Goal: Register for event/course

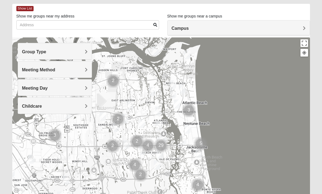
scroll to position [25, 0]
click at [84, 52] on h4 "Group Type" at bounding box center [55, 51] width 66 height 5
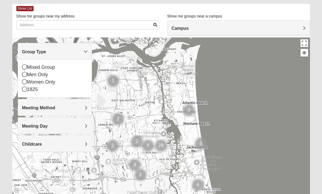
click at [87, 112] on div "Meeting Method" at bounding box center [55, 107] width 74 height 16
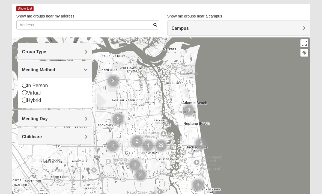
click at [84, 52] on h4 "Group Type" at bounding box center [55, 51] width 66 height 5
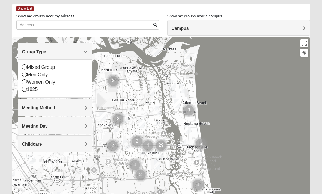
click at [46, 90] on div "1825" at bounding box center [55, 89] width 66 height 7
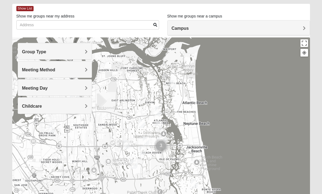
click at [84, 69] on h4 "Meeting Method" at bounding box center [55, 69] width 66 height 5
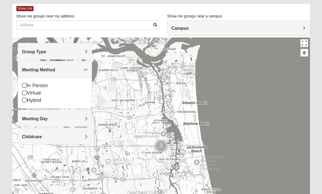
click at [83, 70] on h4 "Meeting Method" at bounding box center [55, 69] width 66 height 5
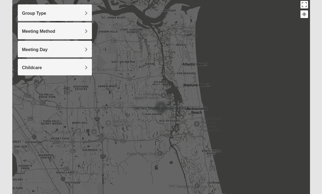
scroll to position [63, 0]
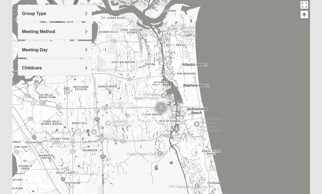
click at [302, 5] on button "Toggle fullscreen view" at bounding box center [305, 5] width 8 height 8
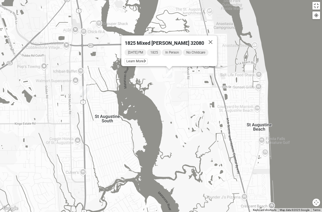
click at [143, 61] on span "Learn More" at bounding box center [136, 61] width 23 height 6
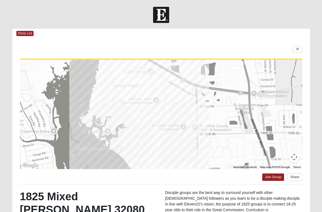
click at [296, 51] on html "Log In Find A Group Error Show List Loading Groups" at bounding box center [161, 153] width 322 height 307
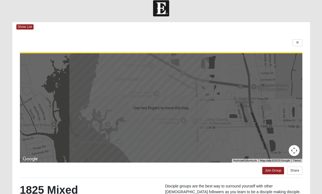
scroll to position [8, 0]
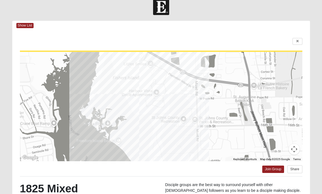
click at [294, 151] on button "Map camera controls" at bounding box center [294, 149] width 11 height 11
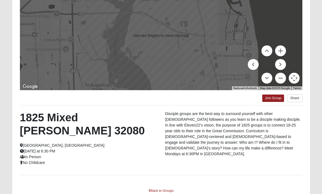
scroll to position [60, 0]
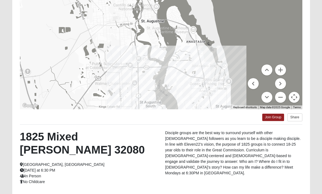
click at [181, 83] on div at bounding box center [161, 54] width 283 height 109
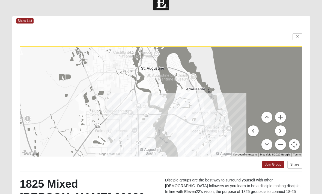
scroll to position [12, 0]
click at [299, 36] on link at bounding box center [298, 37] width 10 height 7
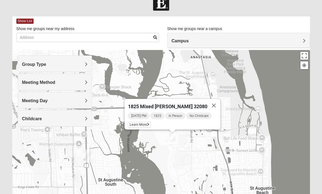
click at [150, 126] on span "Learn More" at bounding box center [139, 125] width 23 height 6
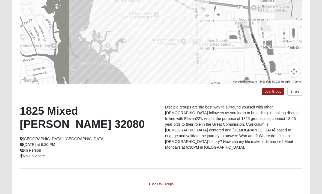
scroll to position [88, 0]
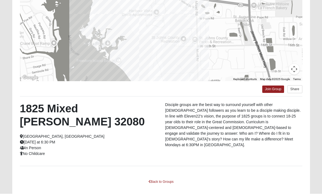
click at [275, 93] on link "Join Group" at bounding box center [274, 89] width 22 height 7
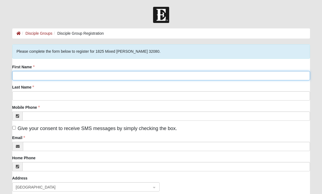
click at [223, 76] on input "First Name" at bounding box center [161, 75] width 298 height 9
type input "Baylee"
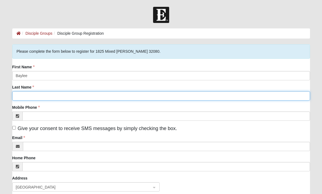
click at [25, 94] on input "Last Name" at bounding box center [161, 95] width 298 height 9
type input "Moore"
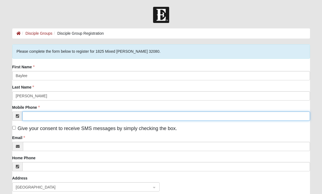
click at [38, 119] on input "Mobile Phone" at bounding box center [166, 115] width 288 height 9
type input "(912) 288-9919"
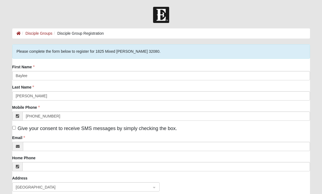
click at [16, 129] on input "Give your consent to receive SMS messages by simply checking the box." at bounding box center [14, 128] width 4 height 4
checkbox input "true"
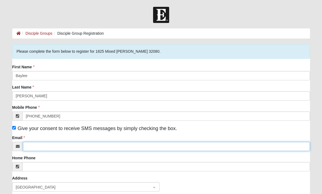
click at [32, 146] on input "Email" at bounding box center [166, 146] width 287 height 9
type input "Baylee.moore1169@gmail.com"
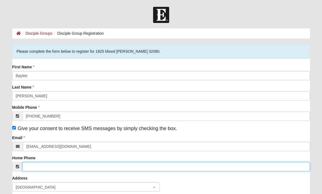
click at [30, 170] on input "Home Phone" at bounding box center [166, 166] width 288 height 9
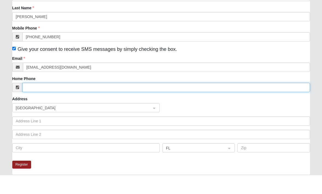
click at [24, 124] on span "United States" at bounding box center [81, 127] width 131 height 6
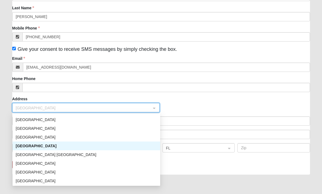
scroll to position [2093, 0]
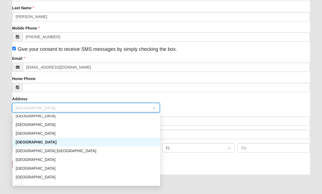
click at [69, 96] on div "First Name Baylee Last Name Moore Mobile Phone (912) 288-9919 Give your consent…" at bounding box center [161, 71] width 298 height 172
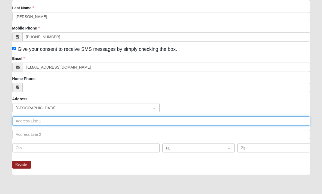
click at [25, 122] on input "text" at bounding box center [161, 120] width 298 height 9
type input "7680 Cowpen Branch Rd"
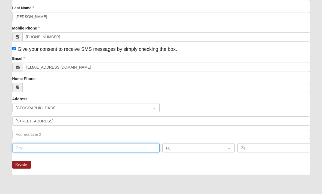
click at [36, 152] on input "text" at bounding box center [86, 147] width 148 height 9
type input "Elkton"
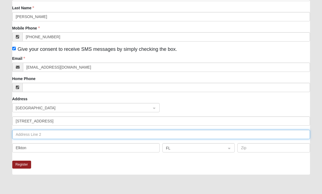
click at [211, 139] on input "text" at bounding box center [161, 134] width 298 height 9
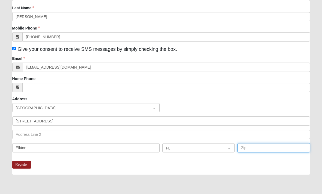
click at [263, 148] on input "text" at bounding box center [274, 147] width 72 height 9
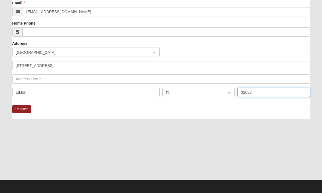
type input "32033"
click at [20, 110] on button "Register" at bounding box center [21, 110] width 19 height 8
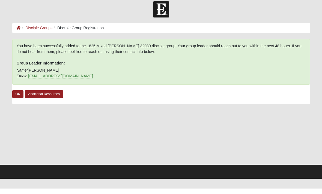
scroll to position [0, 0]
click at [16, 96] on link "OK" at bounding box center [17, 100] width 11 height 8
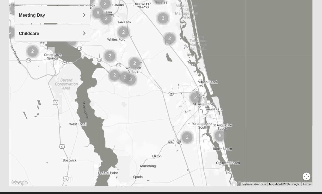
scroll to position [107, 0]
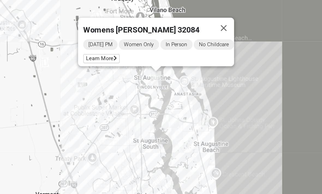
click at [217, 46] on button "Close" at bounding box center [223, 52] width 13 height 13
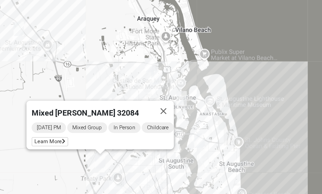
click at [179, 98] on button "Close" at bounding box center [185, 104] width 13 height 13
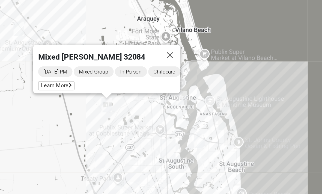
click at [154, 26] on div "Mixed Marenco 32084 Friday PM Mixed Group In Person Childcare Learn More" at bounding box center [161, 65] width 298 height 219
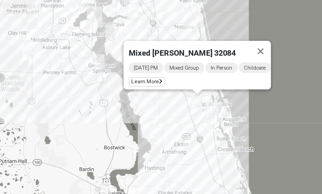
click at [240, 61] on button "Close" at bounding box center [246, 67] width 13 height 13
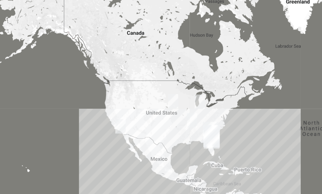
click at [184, 63] on div at bounding box center [161, 65] width 298 height 219
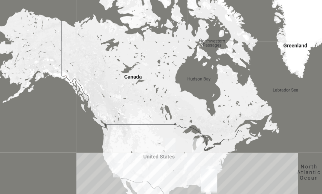
click at [175, 83] on div at bounding box center [161, 65] width 298 height 219
click at [183, 91] on div at bounding box center [161, 65] width 298 height 219
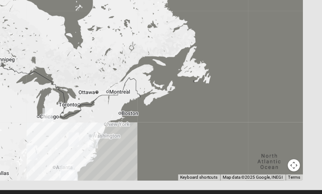
scroll to position [107, 0]
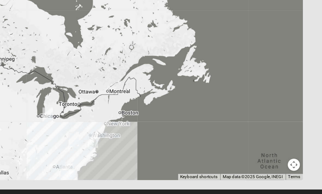
click at [301, 161] on button "Map camera controls" at bounding box center [305, 165] width 8 height 8
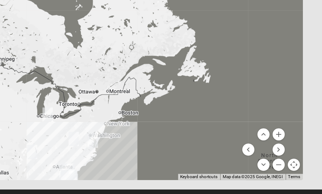
click at [291, 161] on button "Zoom out" at bounding box center [295, 165] width 8 height 8
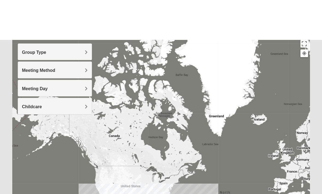
scroll to position [0, 0]
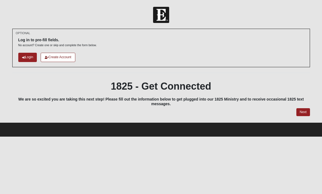
click at [66, 58] on link "Create Account" at bounding box center [58, 57] width 35 height 9
click at [27, 59] on link "Login" at bounding box center [27, 57] width 19 height 9
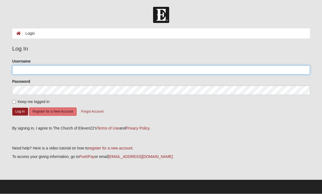
click at [24, 71] on input "Username" at bounding box center [161, 69] width 298 height 9
type input "BayleeMoore"
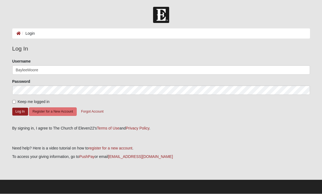
click at [21, 112] on button "Log In" at bounding box center [20, 112] width 16 height 8
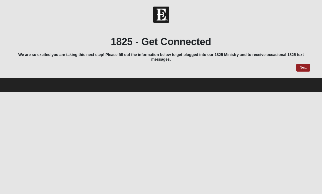
click at [301, 68] on link "Next" at bounding box center [303, 68] width 13 height 8
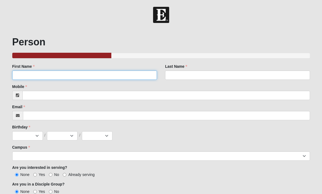
click at [25, 79] on input "First Name" at bounding box center [84, 74] width 145 height 9
type input "Baylee"
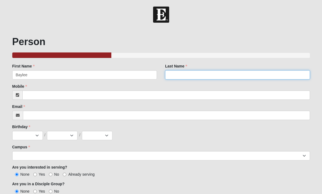
click at [223, 78] on input "Last Name" at bounding box center [237, 74] width 145 height 9
type input "[PERSON_NAME]"
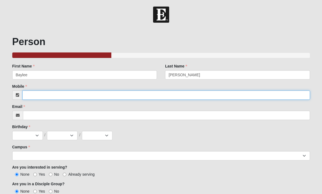
click at [195, 96] on input "Mobile" at bounding box center [166, 95] width 288 height 9
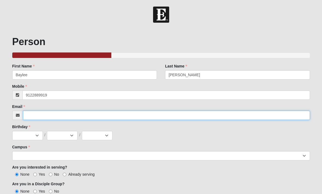
click at [43, 119] on input "Email" at bounding box center [166, 115] width 287 height 9
type input "[PHONE_NUMBER]"
type input "[EMAIL_ADDRESS][DOMAIN_NAME]"
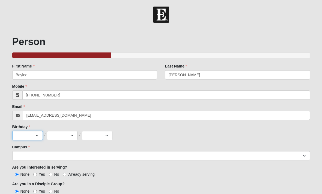
click at [26, 137] on select "Jan Feb Mar Apr May Jun [DATE] Aug Sep Oct Nov Dec" at bounding box center [27, 135] width 31 height 9
select select "5"
click at [71, 137] on select "1 2 3 4 5 6 7 8 9 10 11 12 13 14 15 16 17 18 19 20 21 22 23 24 25 26 27 28 29 3…" at bounding box center [62, 135] width 31 height 9
select select "10"
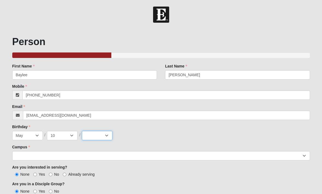
click at [97, 137] on select "2025 2024 2023 2022 2021 2020 2019 2018 2017 2016 2015 2014 2013 2012 2011 2010…" at bounding box center [97, 135] width 31 height 9
select select "2004"
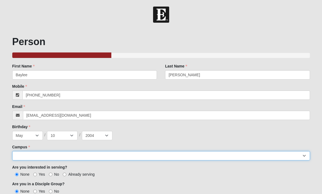
click at [24, 158] on select "Arlington Baymeadows Eleven22 Online [PERSON_NAME][GEOGRAPHIC_DATA] Jesup [GEOG…" at bounding box center [161, 155] width 298 height 9
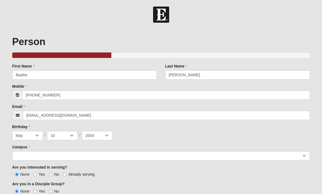
click at [51, 78] on input "Baylee" at bounding box center [84, 74] width 145 height 9
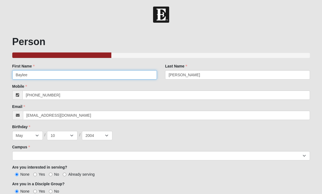
scroll to position [0, 0]
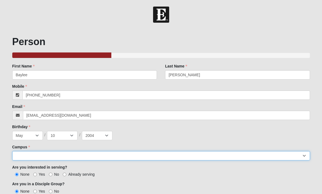
click at [18, 156] on select "Arlington Baymeadows Eleven22 Online [PERSON_NAME][GEOGRAPHIC_DATA] Jesup [GEOG…" at bounding box center [161, 155] width 298 height 9
select select "19"
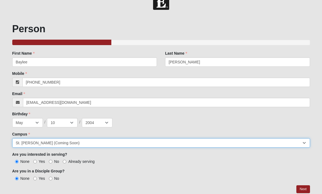
scroll to position [14, 0]
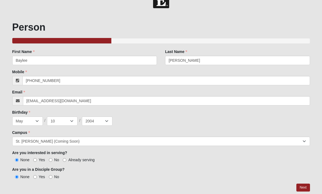
click at [305, 182] on div "Person 33.333333333333333333333333330% Complete Family Member to Register First…" at bounding box center [161, 107] width 298 height 170
click at [303, 189] on link "Next" at bounding box center [303, 188] width 13 height 8
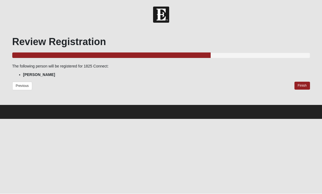
click at [302, 87] on link "Finish" at bounding box center [303, 86] width 16 height 8
